Goal: Task Accomplishment & Management: Complete application form

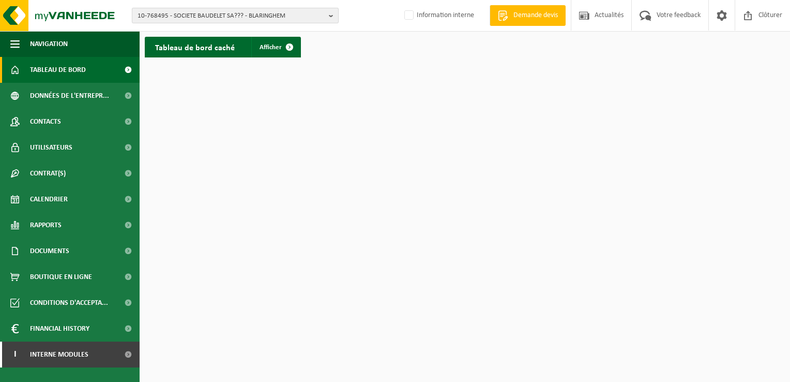
click at [203, 14] on span "10-768495 - SOCIETE BAUDELET SA??? - BLARINGHEM" at bounding box center [231, 16] width 187 height 16
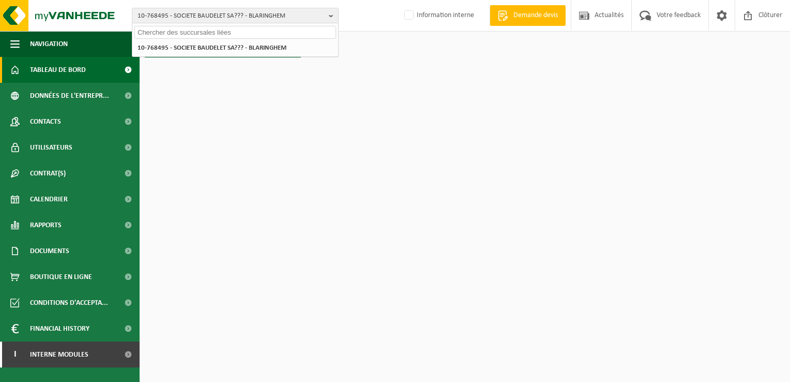
click at [163, 32] on input "text" at bounding box center [235, 32] width 202 height 13
paste input "10-780866"
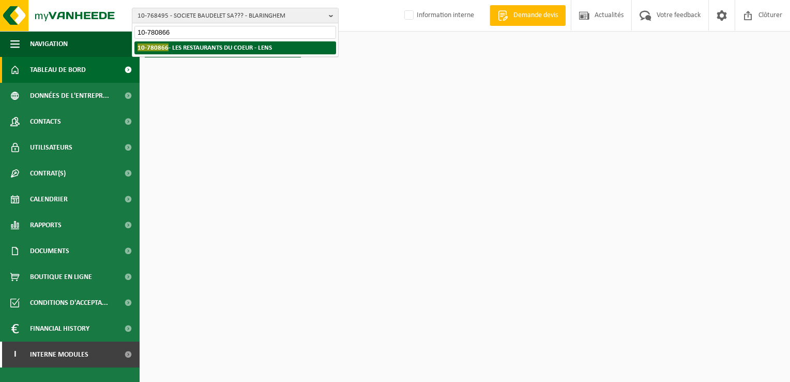
type input "10-780866"
click at [209, 46] on strong "10-780866 - LES RESTAURANTS DU COEUR - LENS" at bounding box center [205, 47] width 134 height 8
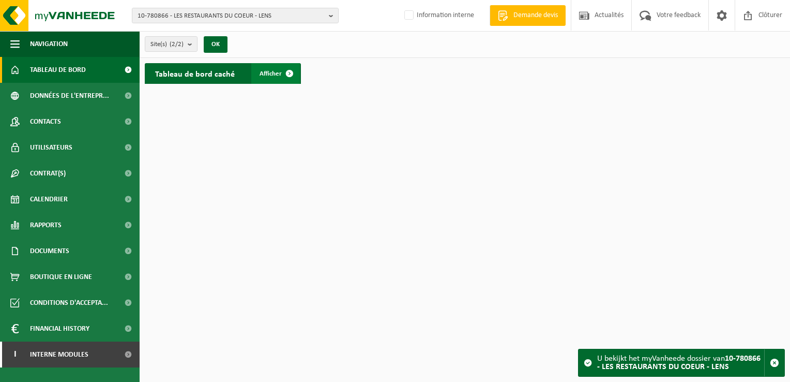
click at [290, 78] on span at bounding box center [289, 73] width 21 height 21
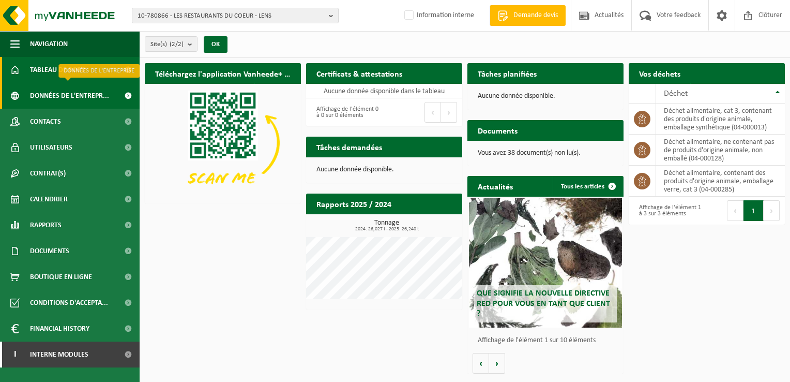
click at [108, 93] on span "Données de l'entrepr..." at bounding box center [69, 96] width 79 height 26
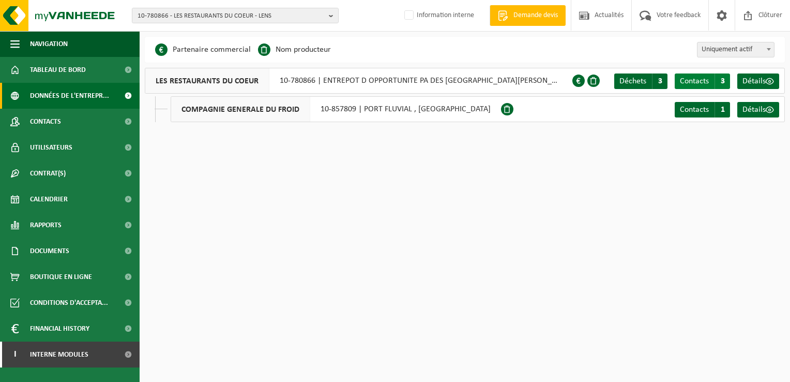
click at [703, 79] on span "Contacts" at bounding box center [694, 81] width 29 height 8
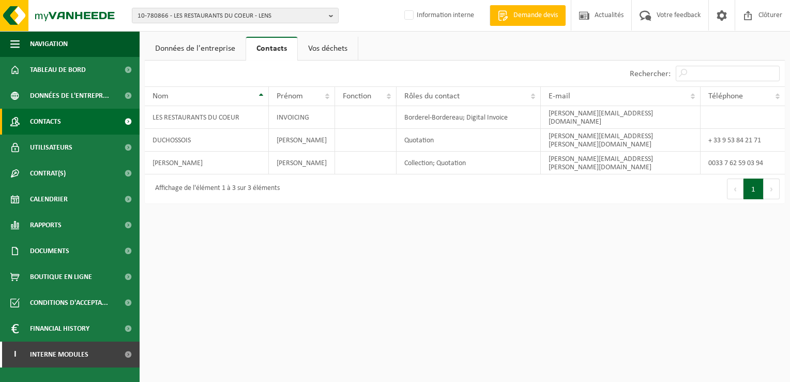
click at [55, 122] on span "Contacts" at bounding box center [45, 122] width 31 height 26
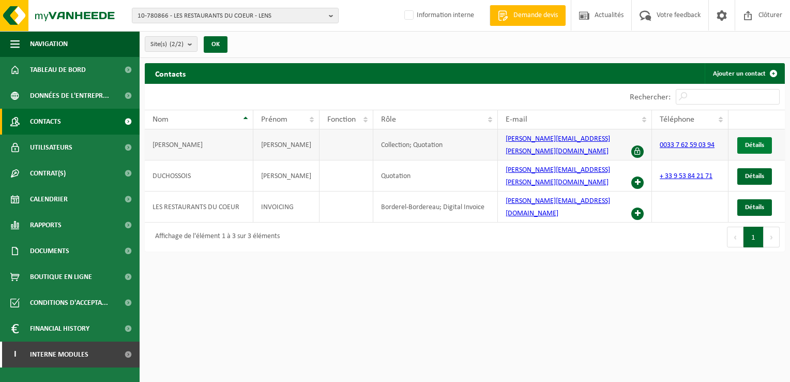
click at [753, 142] on span "Détails" at bounding box center [754, 145] width 19 height 7
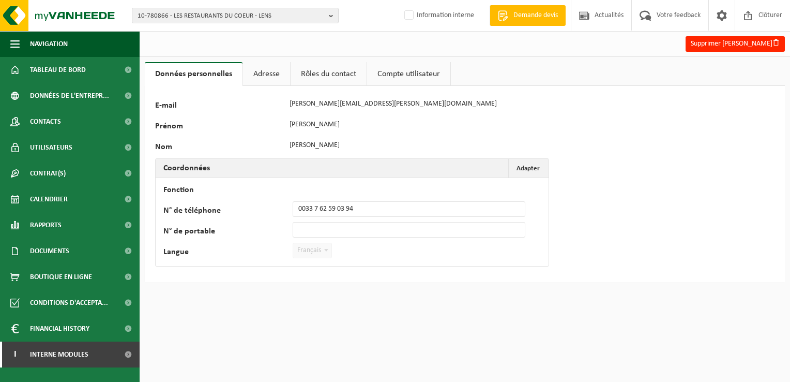
click at [267, 71] on link "Adresse" at bounding box center [266, 74] width 47 height 24
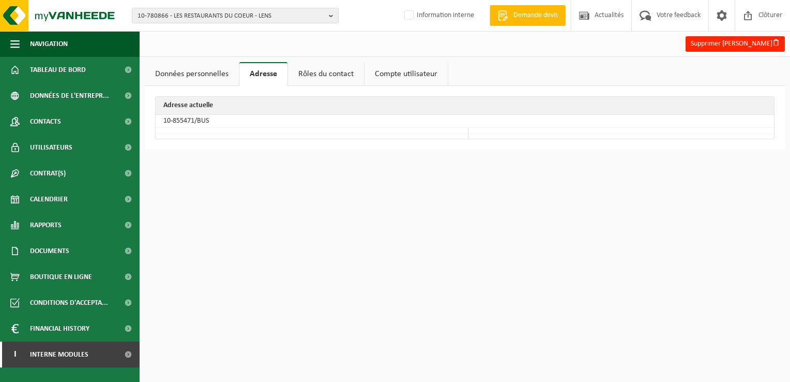
click at [318, 70] on link "Rôles du contact" at bounding box center [326, 74] width 76 height 24
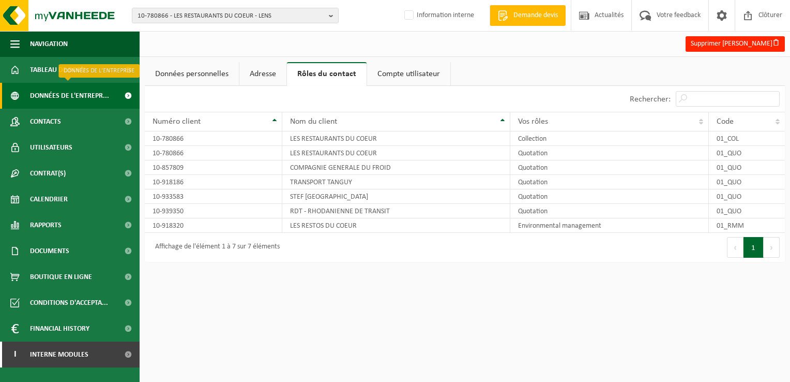
click at [89, 92] on span "Données de l'entrepr..." at bounding box center [69, 96] width 79 height 26
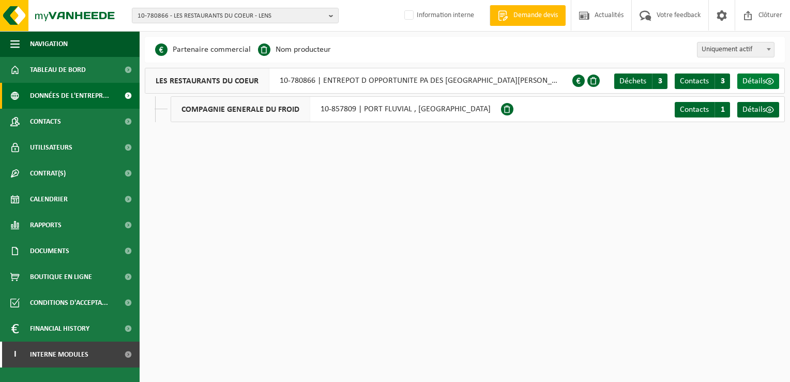
click at [760, 76] on link "Détails" at bounding box center [759, 81] width 42 height 16
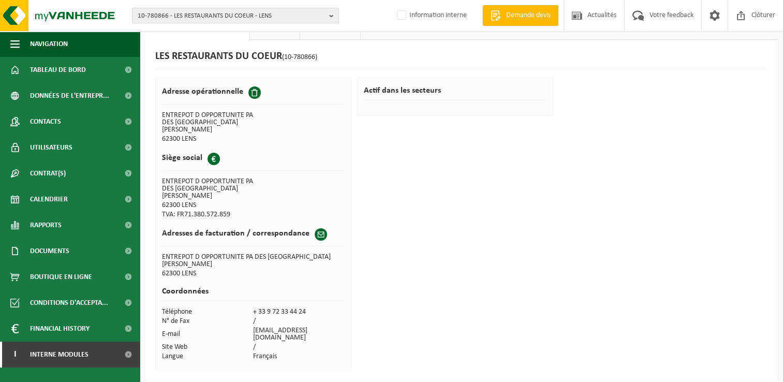
scroll to position [21, 0]
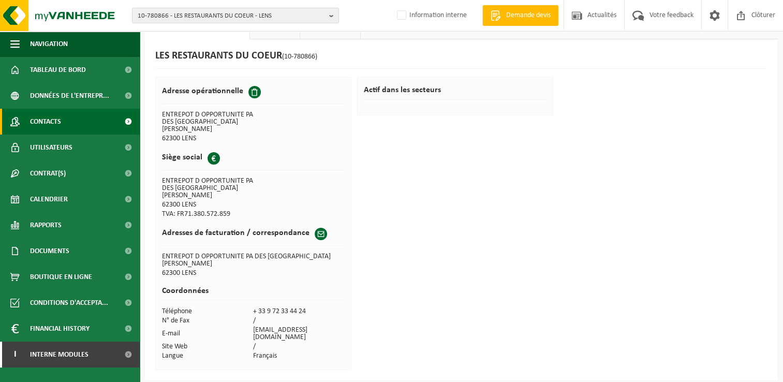
click at [46, 119] on span "Contacts" at bounding box center [45, 122] width 31 height 26
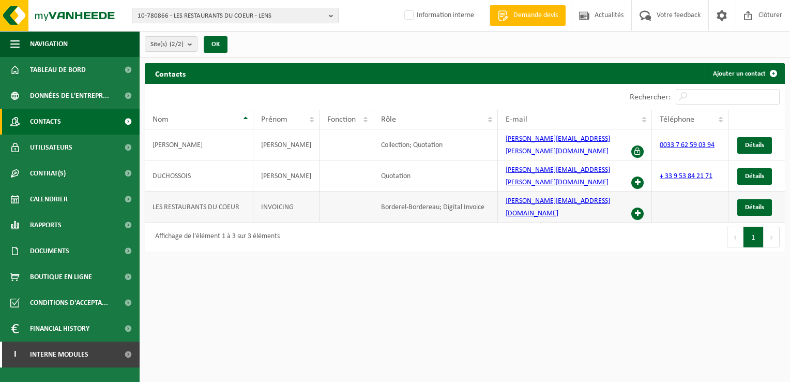
click at [637, 207] on span at bounding box center [638, 213] width 12 height 12
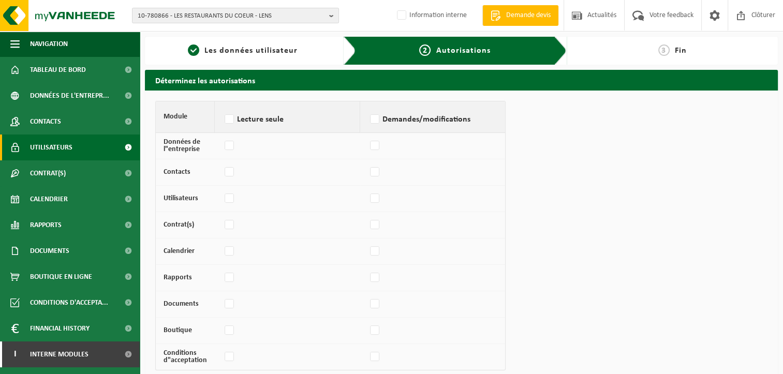
click at [55, 145] on span "Utilisateurs" at bounding box center [51, 147] width 42 height 26
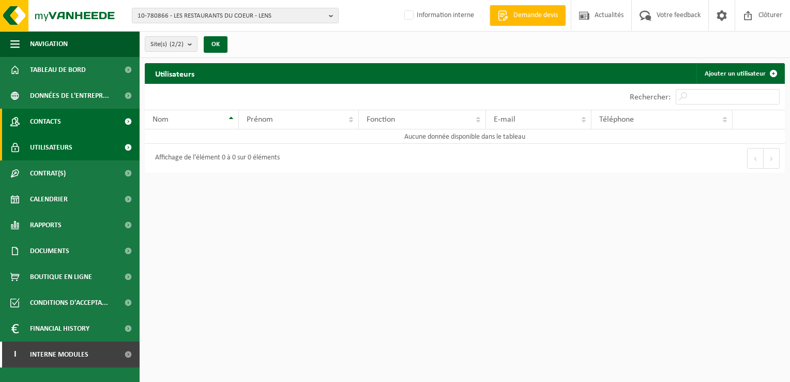
click at [56, 121] on span "Contacts" at bounding box center [45, 122] width 31 height 26
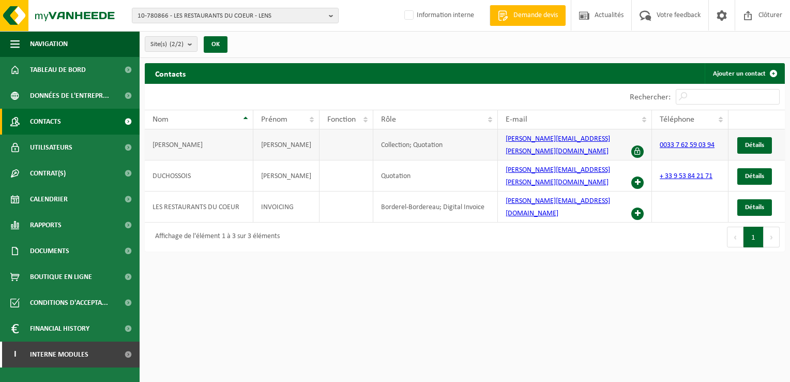
click at [637, 145] on span at bounding box center [638, 151] width 12 height 12
click at [747, 142] on span "Détails" at bounding box center [754, 145] width 19 height 7
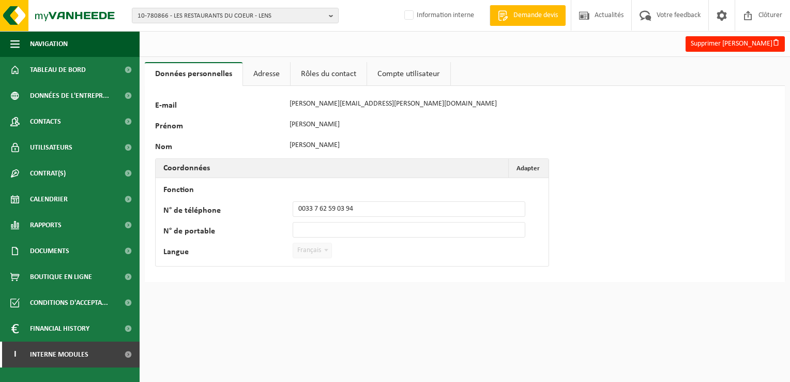
click at [261, 73] on link "Adresse" at bounding box center [266, 74] width 47 height 24
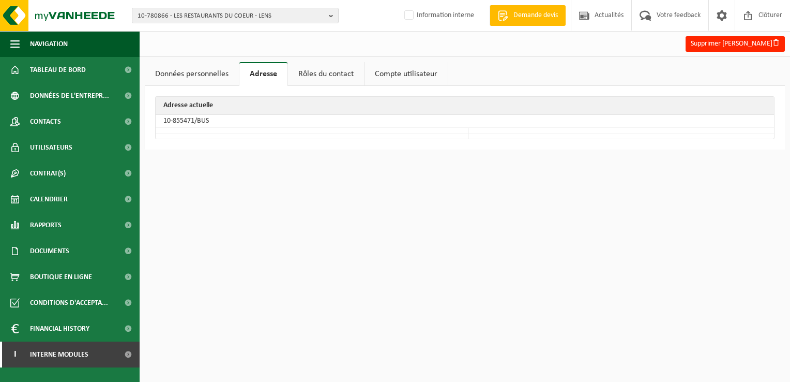
click at [310, 70] on link "Rôles du contact" at bounding box center [326, 74] width 76 height 24
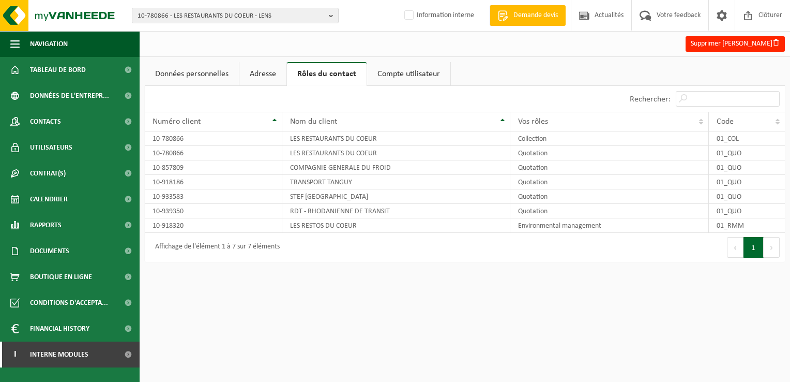
click at [409, 69] on link "Compte utilisateur" at bounding box center [408, 74] width 83 height 24
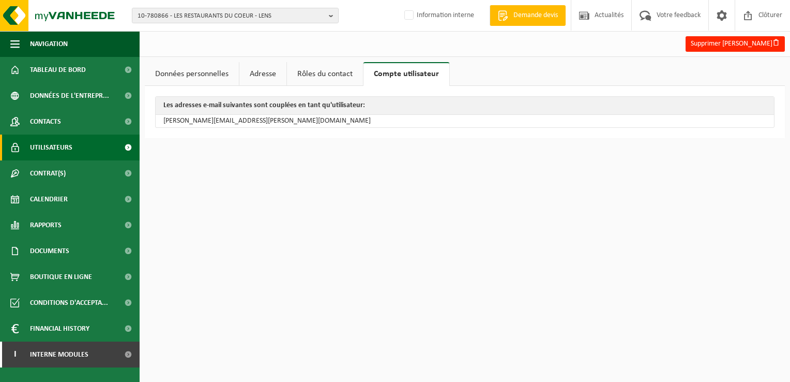
click at [70, 144] on span "Utilisateurs" at bounding box center [51, 147] width 42 height 26
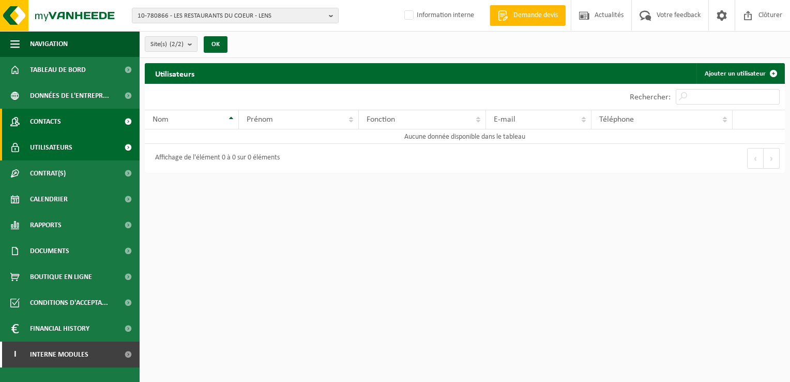
click at [68, 121] on link "Contacts" at bounding box center [70, 122] width 140 height 26
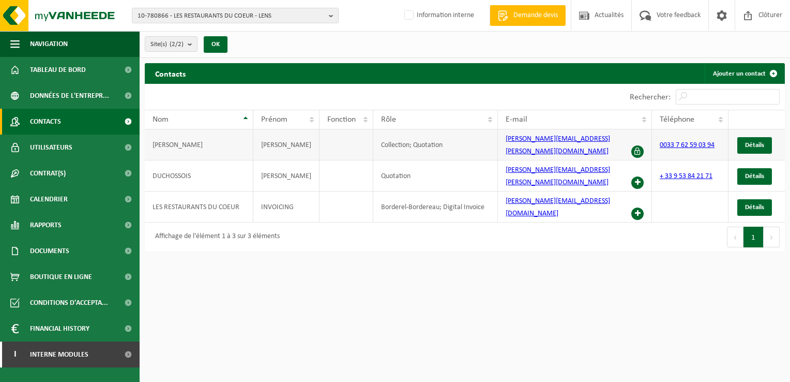
click at [632, 145] on span at bounding box center [638, 151] width 12 height 12
click at [755, 142] on span "Détails" at bounding box center [754, 145] width 19 height 7
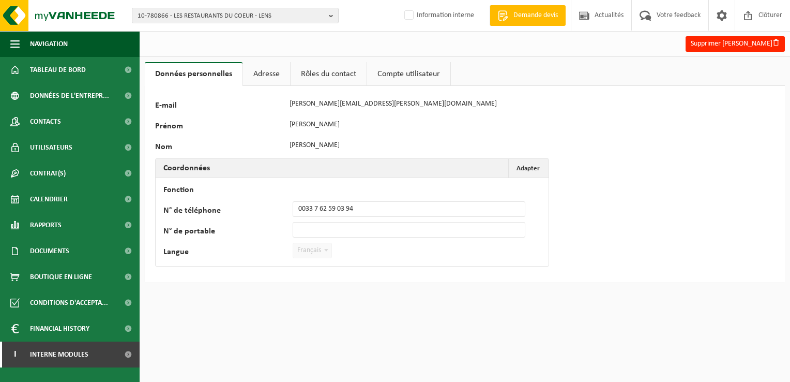
click at [315, 71] on link "Rôles du contact" at bounding box center [329, 74] width 76 height 24
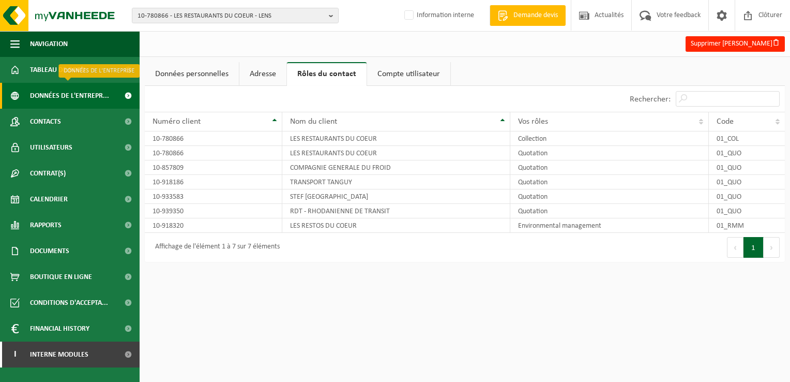
click at [71, 94] on span "Données de l'entrepr..." at bounding box center [69, 96] width 79 height 26
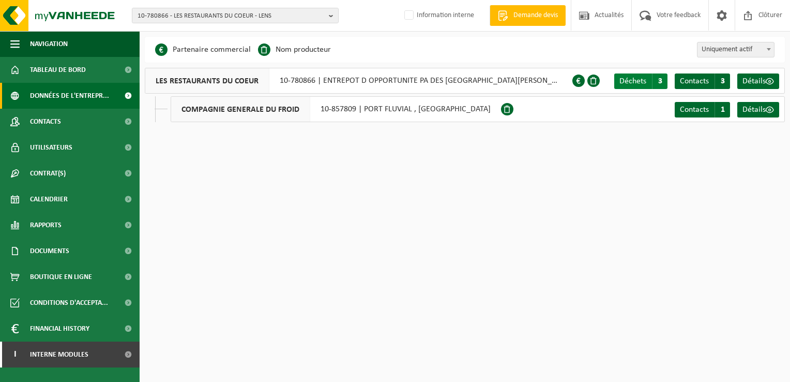
click at [637, 78] on span "Déchets" at bounding box center [633, 81] width 27 height 8
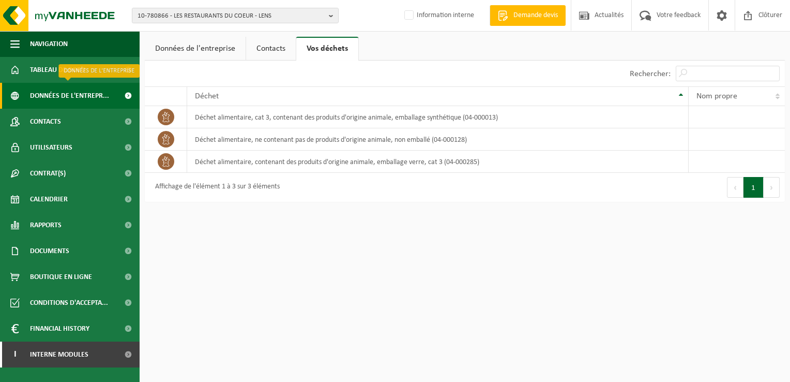
click at [74, 98] on span "Données de l'entrepr..." at bounding box center [69, 96] width 79 height 26
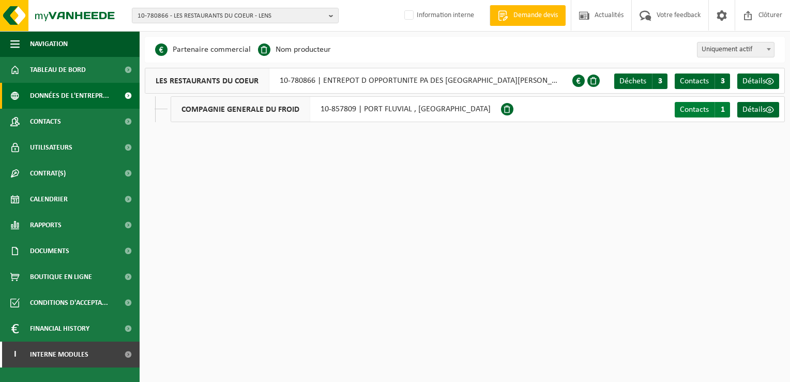
click at [695, 110] on span "Contacts" at bounding box center [694, 110] width 29 height 8
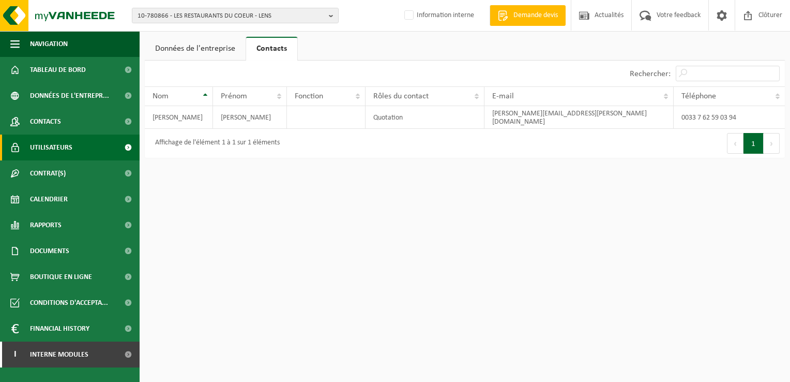
click at [65, 144] on span "Utilisateurs" at bounding box center [51, 147] width 42 height 26
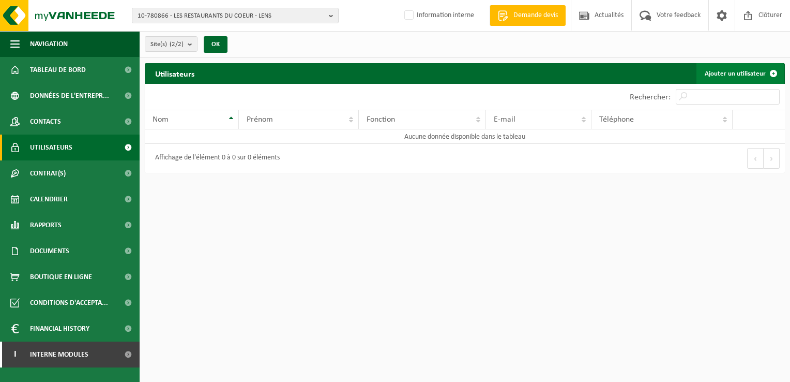
click at [725, 71] on link "Ajouter un utilisateur" at bounding box center [740, 73] width 87 height 21
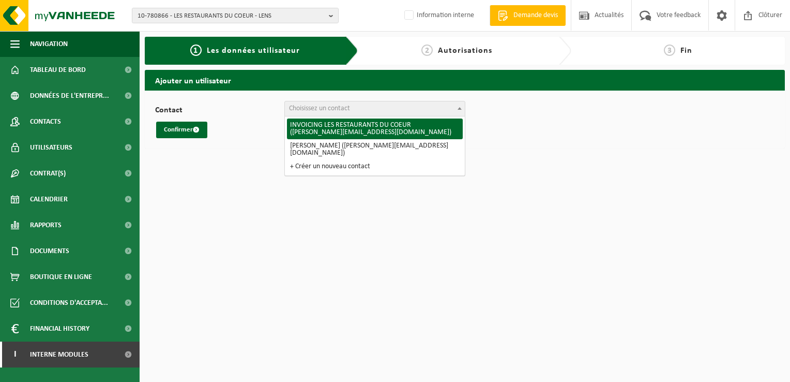
click at [464, 107] on span at bounding box center [460, 107] width 10 height 13
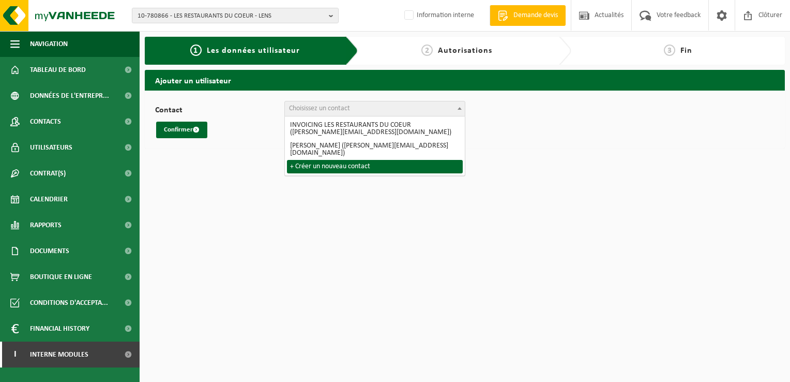
click at [229, 182] on html "10-780866 - LES RESTAURANTS DU COEUR - LENS 10-780866 - LES RESTAURANTS DU COEU…" at bounding box center [395, 191] width 790 height 382
select select "0"
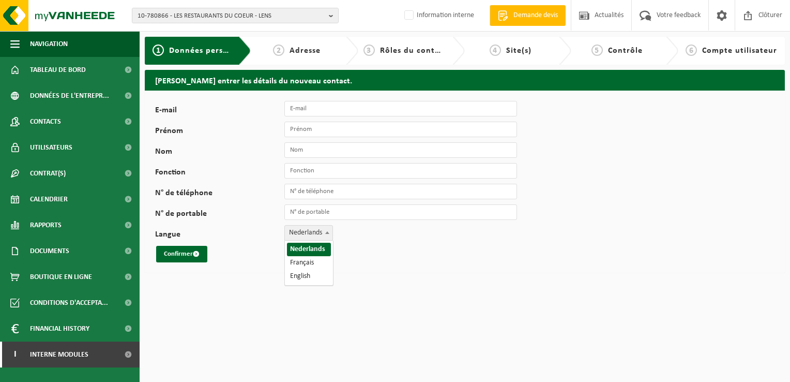
click at [327, 235] on span at bounding box center [327, 232] width 10 height 13
select select "1"
click at [321, 108] on input "E-mail" at bounding box center [400, 109] width 233 height 16
paste input "jeremy.depuydt@restosducoeur.org"
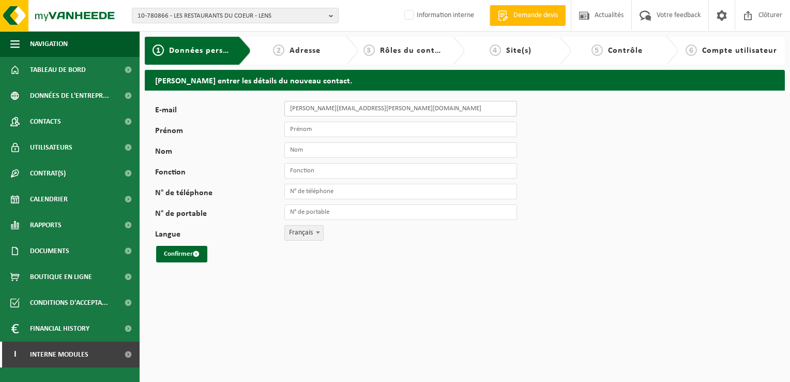
type input "jeremy.depuydt@restosducoeur.org"
click at [301, 127] on input "Prénom" at bounding box center [400, 130] width 233 height 16
type input "JEREMY"
click at [296, 145] on input "Nom" at bounding box center [400, 150] width 233 height 16
type input "DEPUYDT"
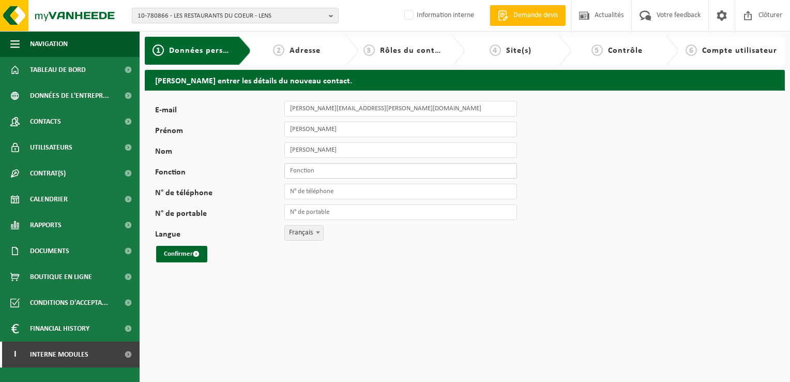
click at [298, 169] on input "Fonction" at bounding box center [400, 171] width 233 height 16
type input "RMM"
click at [330, 184] on input "N° de téléphone" at bounding box center [400, 192] width 233 height 16
type input "+33 7 62 59 03 94"
click at [185, 253] on button "Confirmer" at bounding box center [181, 254] width 51 height 17
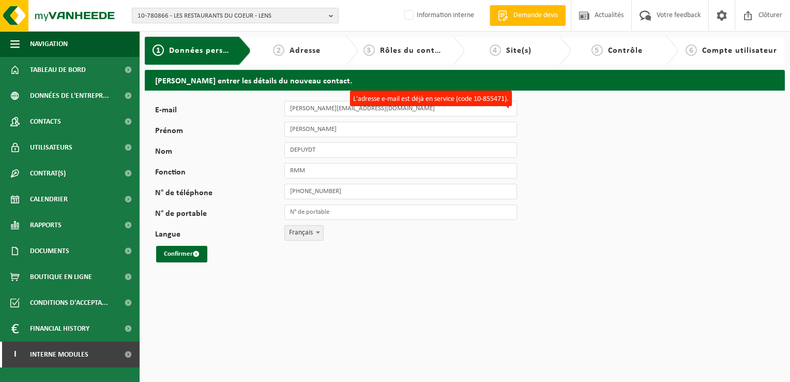
click at [276, 15] on span "10-780866 - LES RESTAURANTS DU COEUR - LENS" at bounding box center [231, 16] width 187 height 16
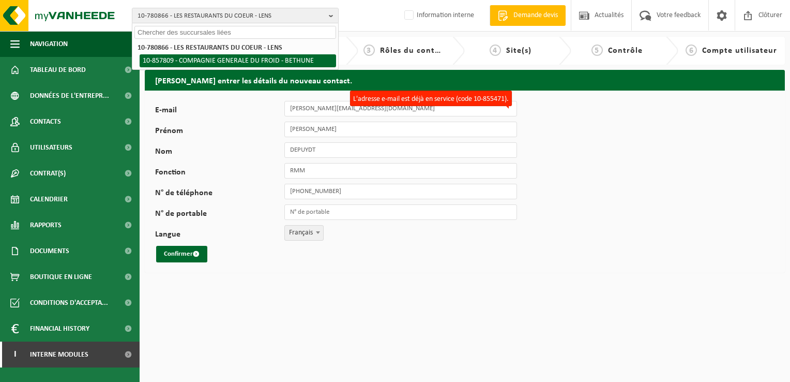
click at [146, 61] on li "10-857809 - COMPAGNIE GENERALE DU FROID - BETHUNE" at bounding box center [238, 60] width 197 height 13
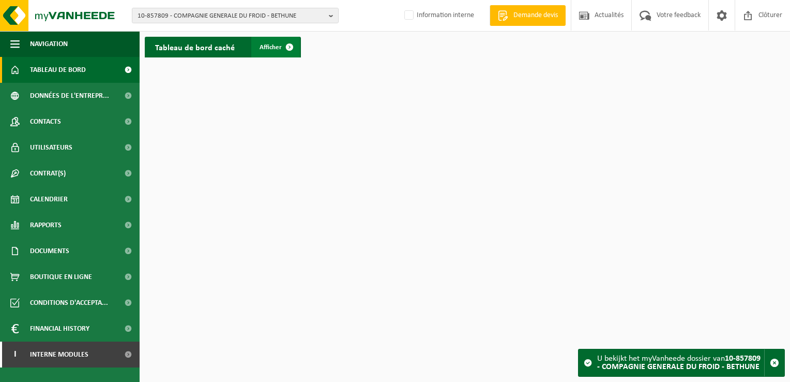
click at [275, 47] on span "Afficher" at bounding box center [271, 47] width 22 height 7
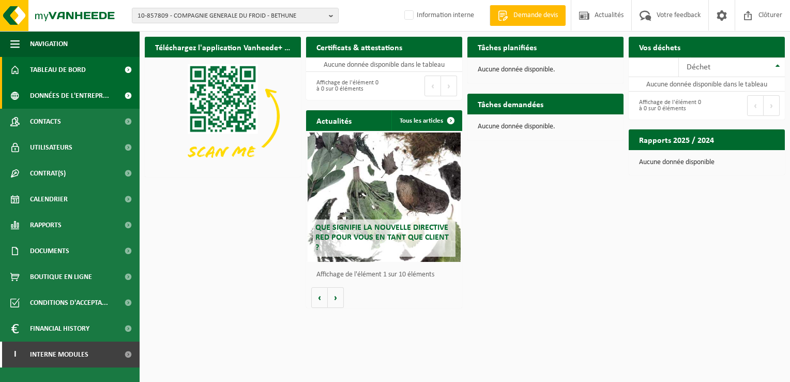
click at [80, 96] on span "Données de l'entrepr..." at bounding box center [69, 96] width 79 height 26
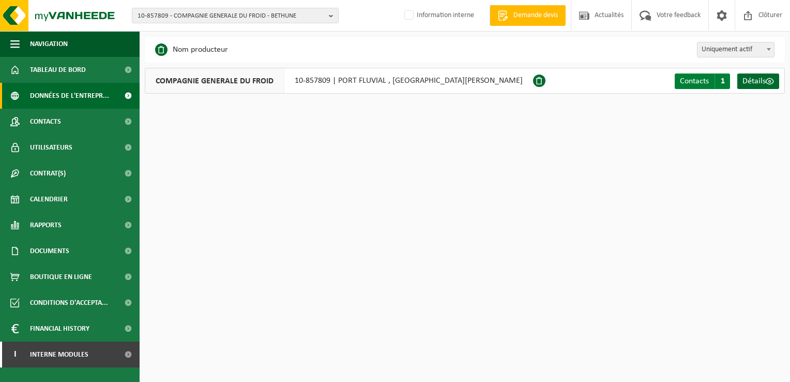
click at [698, 80] on span "Contacts" at bounding box center [694, 81] width 29 height 8
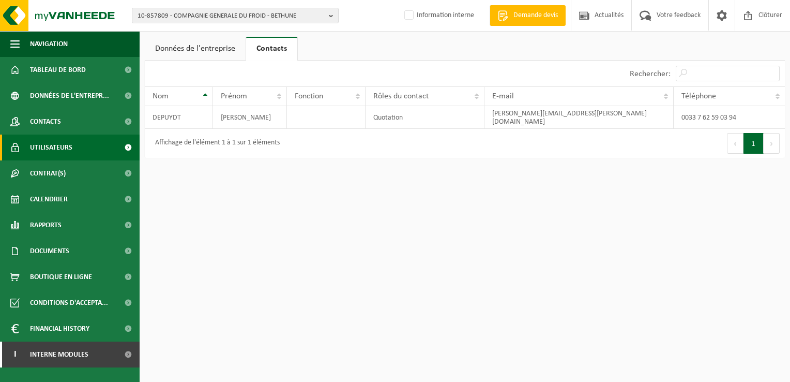
click at [64, 146] on span "Utilisateurs" at bounding box center [51, 147] width 42 height 26
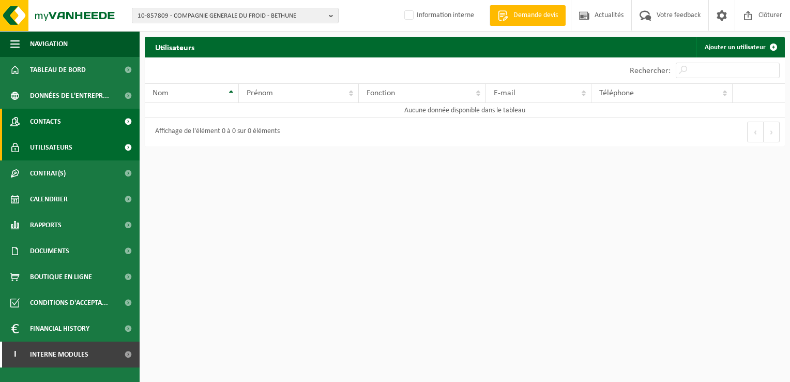
click at [65, 119] on link "Contacts" at bounding box center [70, 122] width 140 height 26
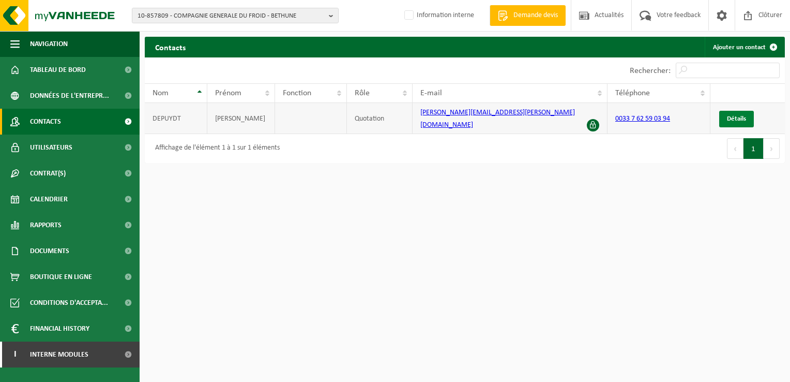
click at [736, 111] on link "Détails" at bounding box center [737, 119] width 35 height 17
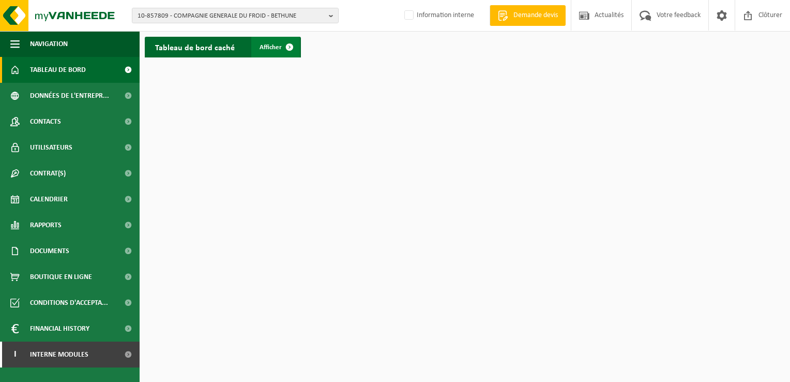
click at [276, 48] on span "Afficher" at bounding box center [271, 47] width 22 height 7
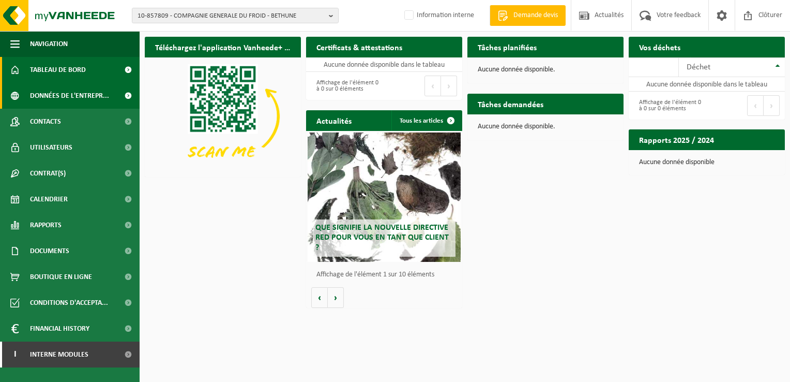
click at [81, 95] on span "Données de l'entrepr..." at bounding box center [69, 96] width 79 height 26
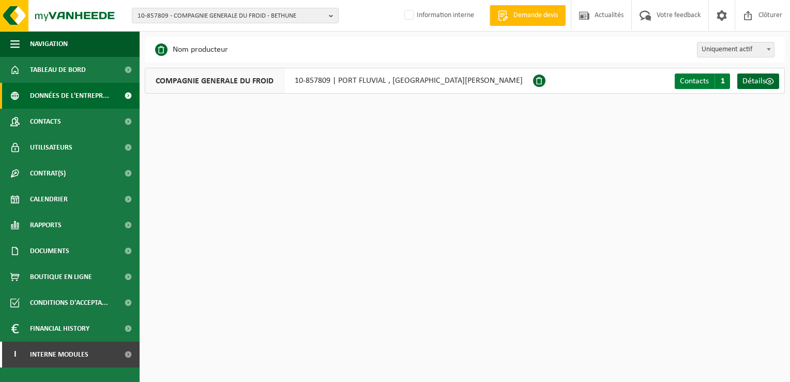
click at [690, 80] on span "Contacts" at bounding box center [694, 81] width 29 height 8
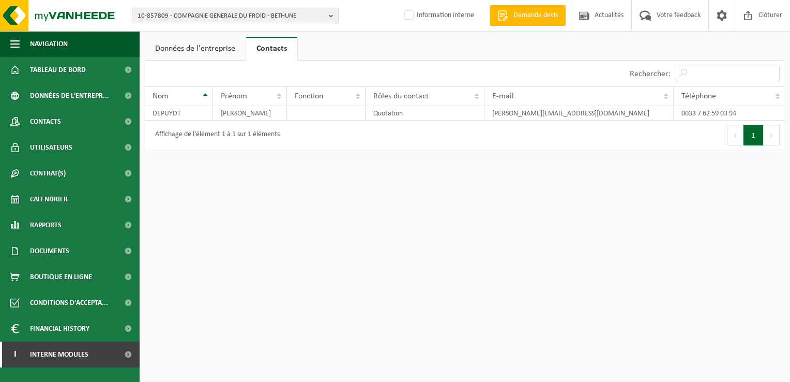
click at [252, 19] on span "10-857809 - COMPAGNIE GENERALE DU FROID - BETHUNE" at bounding box center [231, 16] width 187 height 16
click at [199, 14] on span "10-857809 - COMPAGNIE GENERALE DU FROID - BETHUNE" at bounding box center [231, 16] width 187 height 16
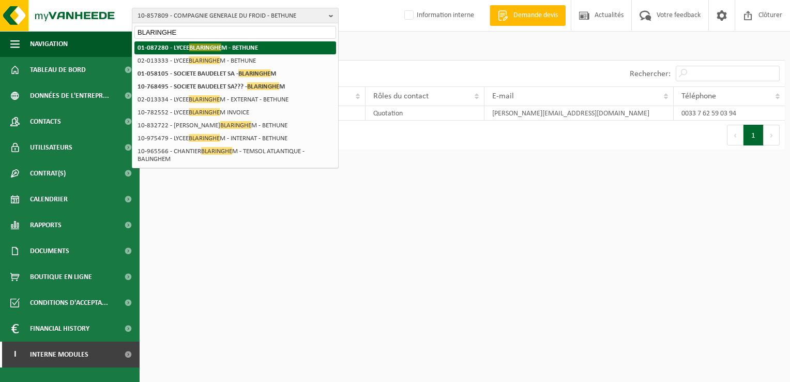
type input "BLARINGHE"
click at [161, 49] on strong "01-087280 - LYCEE BLARINGHE M - BETHUNE" at bounding box center [198, 47] width 121 height 8
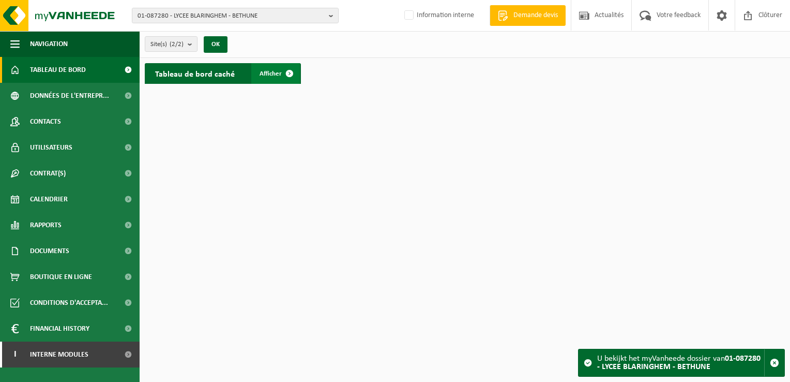
click at [279, 73] on span "Afficher" at bounding box center [271, 73] width 22 height 7
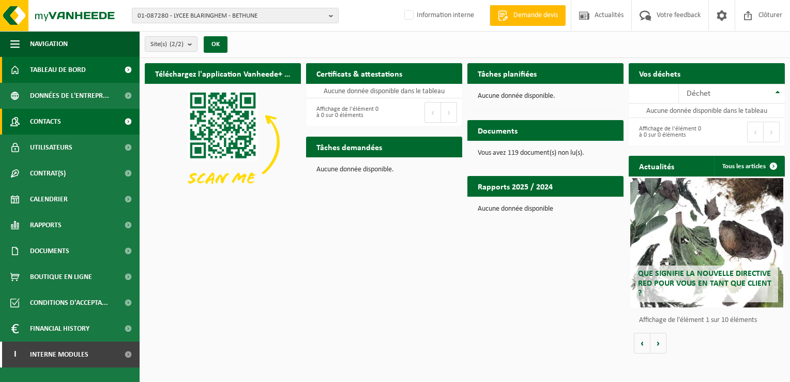
click at [67, 120] on link "Contacts" at bounding box center [70, 122] width 140 height 26
